Goal: Task Accomplishment & Management: Use online tool/utility

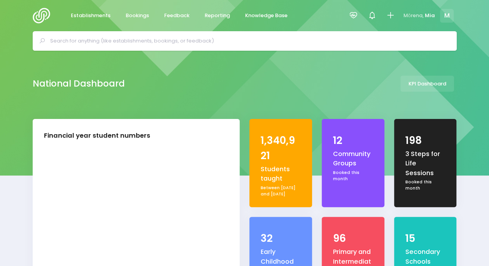
select select "5"
click at [351, 12] on icon at bounding box center [353, 15] width 9 height 9
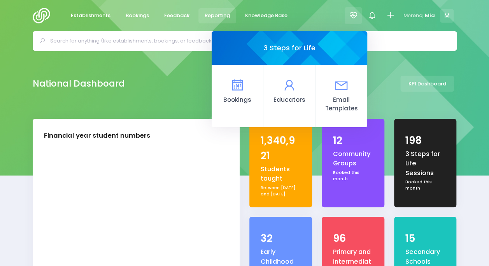
click at [225, 21] on link "Reporting" at bounding box center [218, 15] width 38 height 15
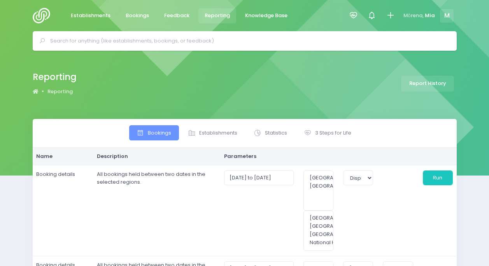
select select
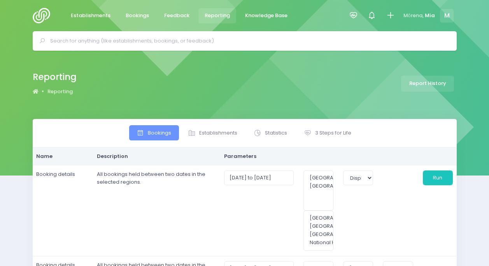
select select
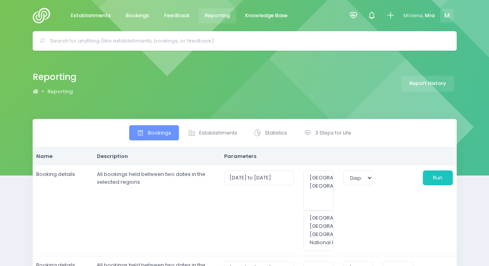
select select
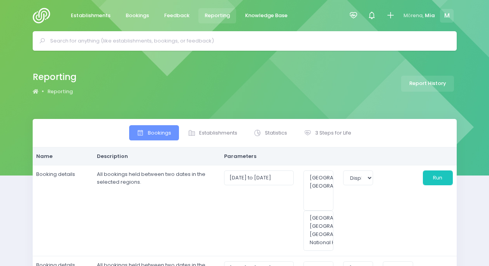
select select
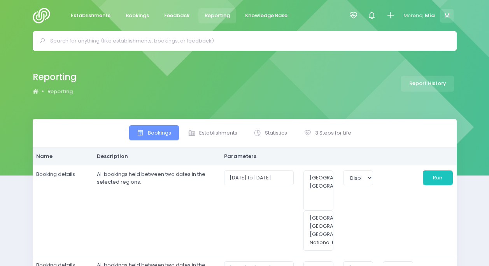
select select
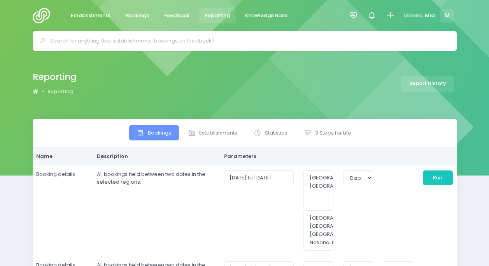
select select
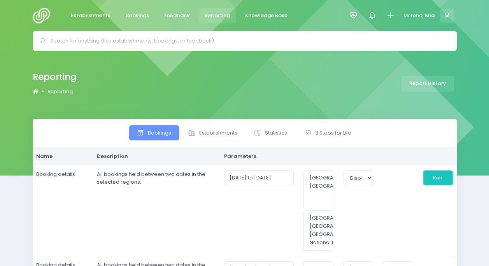
select select
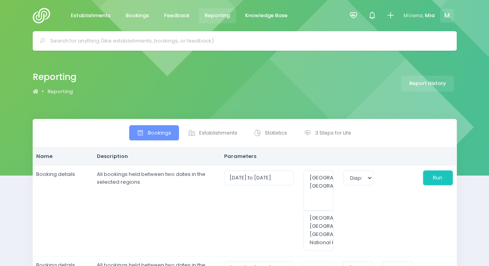
select select
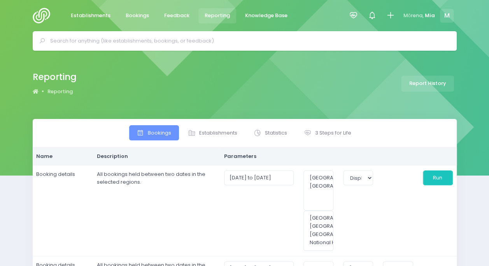
select select
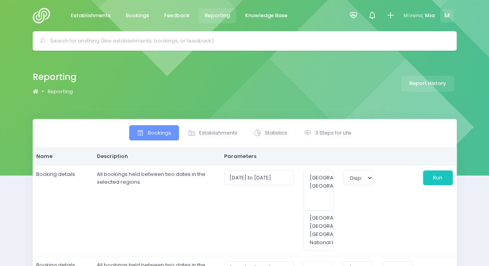
select select
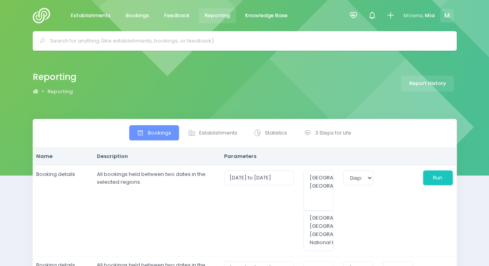
select select
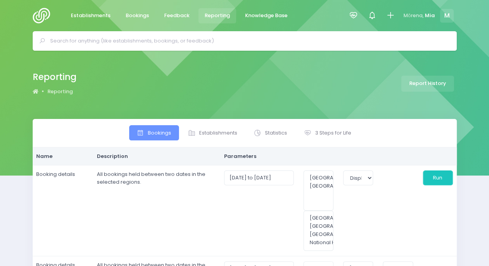
select select
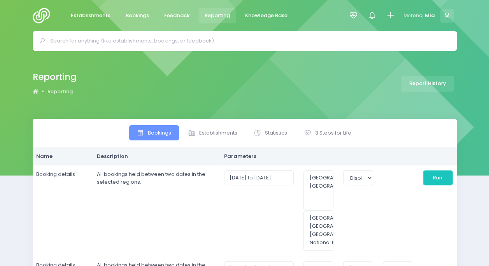
select select
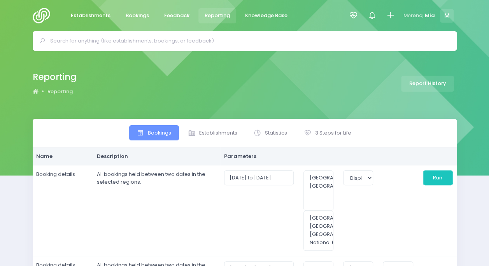
select select
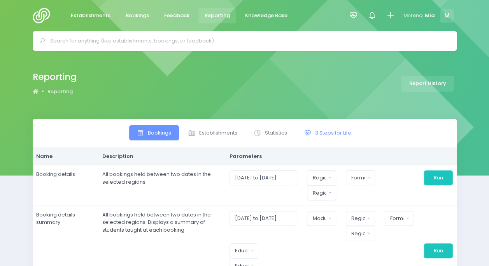
click at [331, 135] on span "3 Steps for Life" at bounding box center [333, 133] width 36 height 8
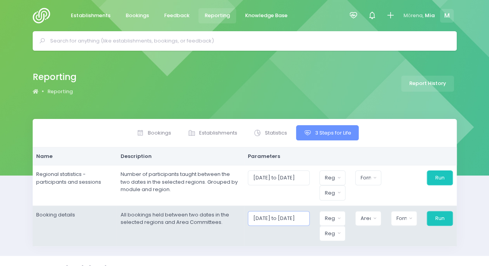
click at [303, 218] on input "01/10/2025 to 31/10/2025" at bounding box center [279, 218] width 62 height 15
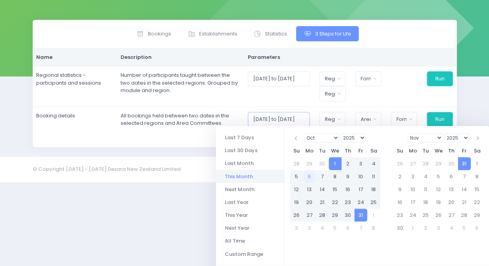
scroll to position [117, 0]
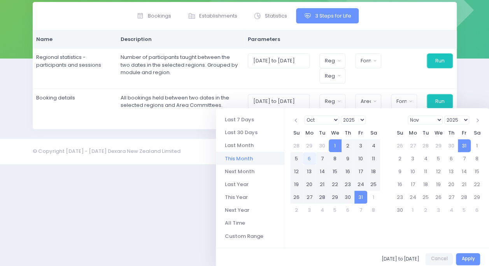
click at [242, 156] on li "This Month" at bounding box center [250, 157] width 68 height 13
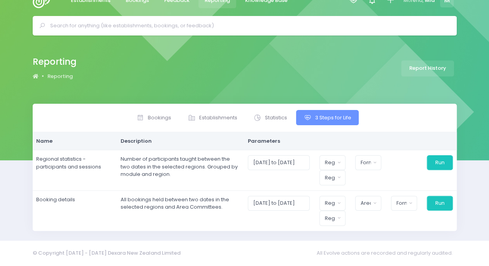
scroll to position [13, 0]
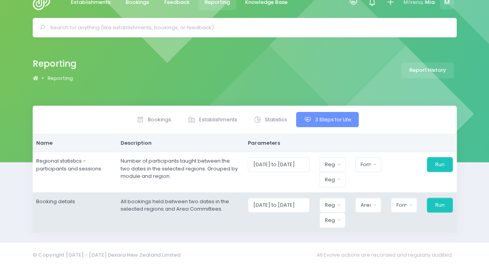
click at [338, 195] on td "01/10/2025 to 31/10/2025 Northern Region Central Region Region Select All Desel…" at bounding box center [350, 212] width 213 height 40
click at [335, 201] on div "Region" at bounding box center [330, 205] width 10 height 8
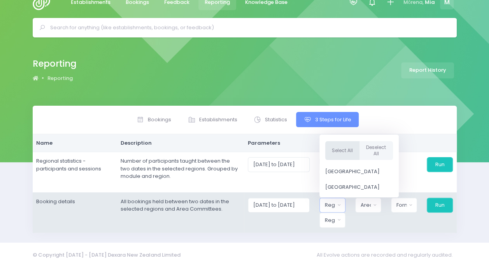
click at [342, 149] on button "Select All" at bounding box center [342, 150] width 34 height 19
select select "Northern"
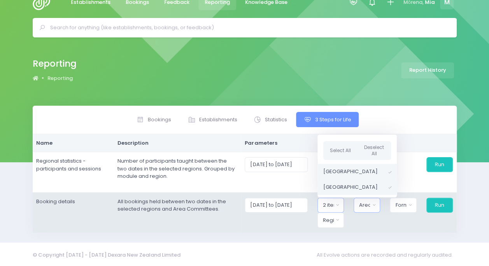
click at [370, 202] on div "Area Committee" at bounding box center [364, 205] width 11 height 8
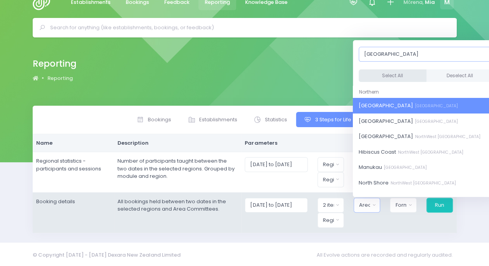
type input "auckland"
click at [397, 71] on button "Select All" at bounding box center [393, 75] width 68 height 13
select select "Central Auckland"
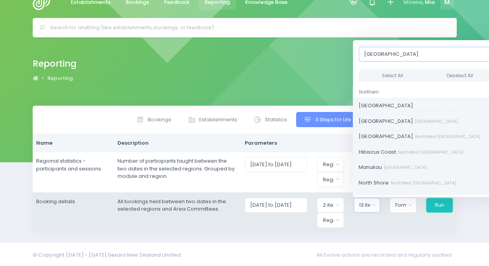
scroll to position [17, 0]
click at [333, 216] on div "Region" at bounding box center [328, 220] width 11 height 8
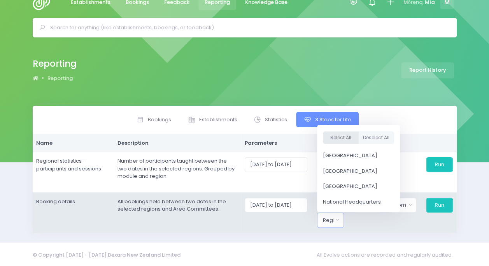
click at [339, 140] on button "Select All" at bounding box center [341, 137] width 36 height 13
select select "Northern"
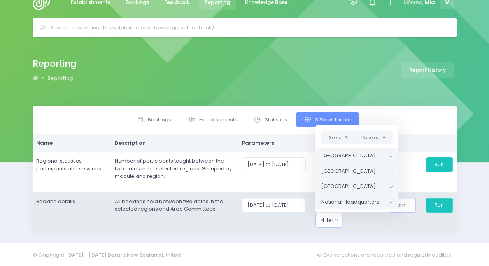
click at [411, 204] on button "Format" at bounding box center [402, 204] width 27 height 15
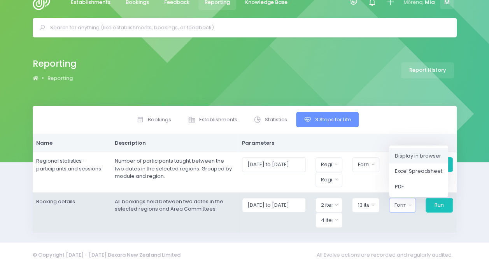
click at [413, 150] on link "Display in browser" at bounding box center [418, 156] width 59 height 16
select select "web"
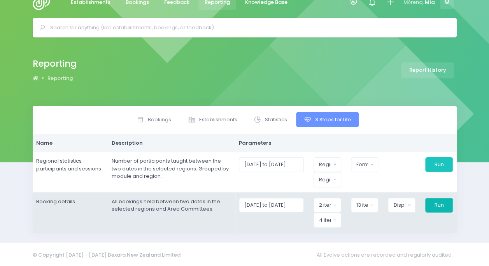
click at [439, 204] on button "Run" at bounding box center [440, 204] width 28 height 15
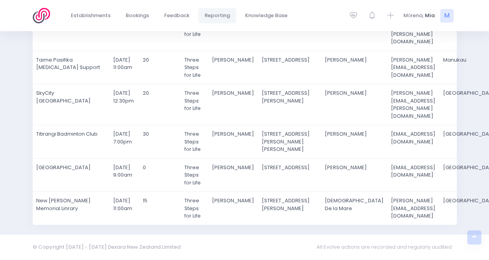
scroll to position [1479, 0]
